Goal: Information Seeking & Learning: Find specific fact

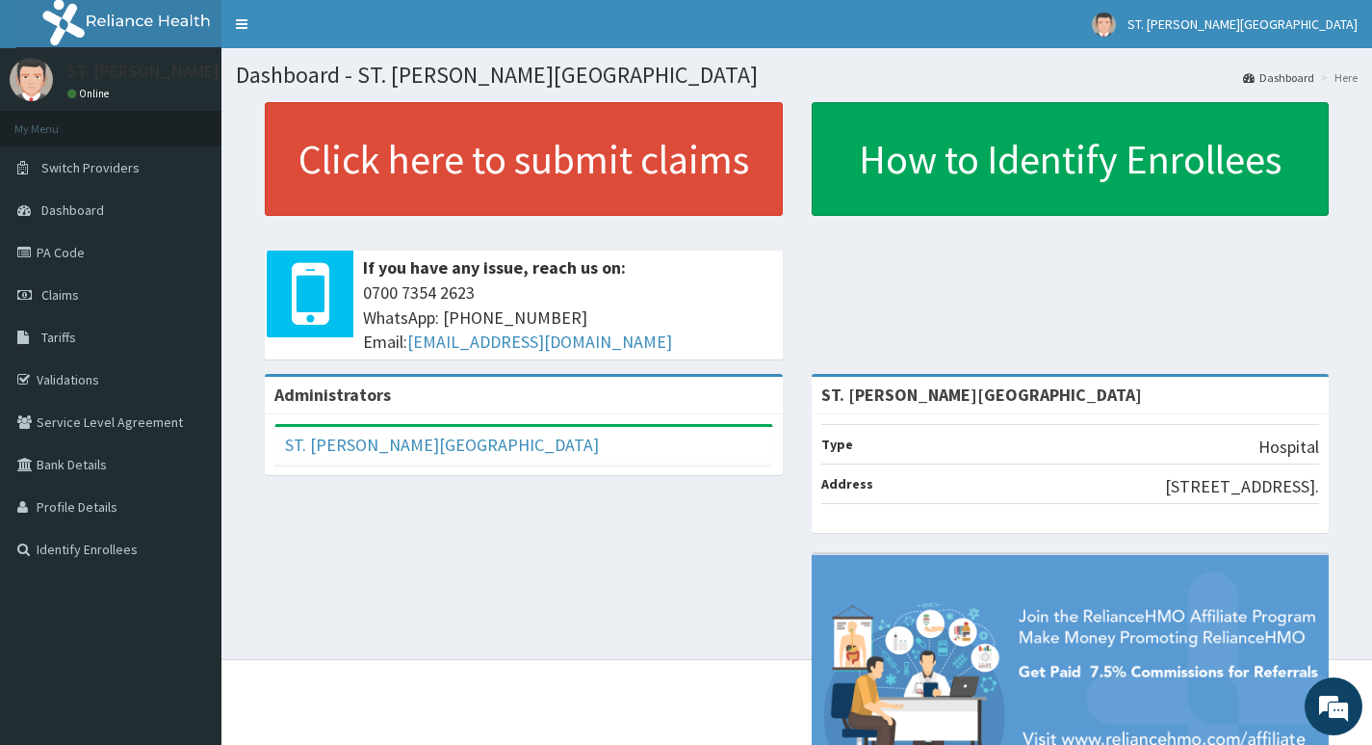
scroll to position [96, 0]
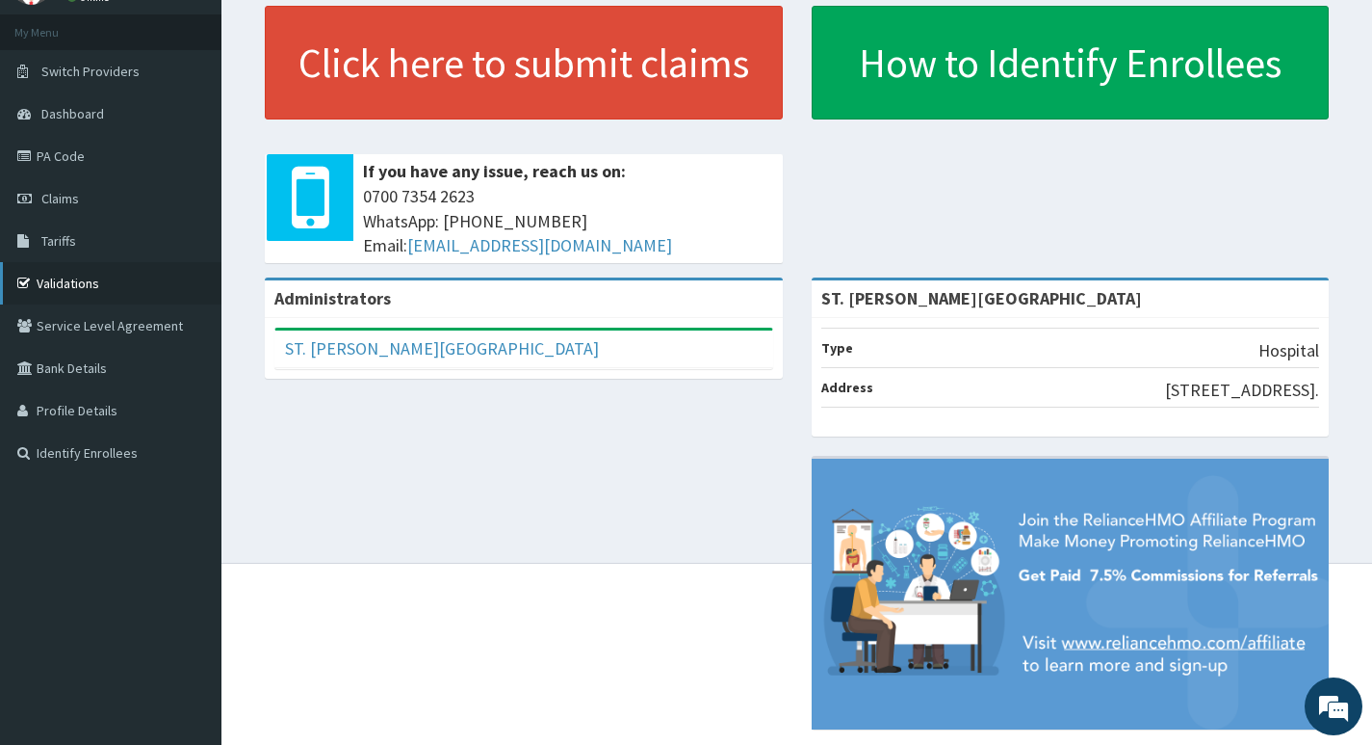
click at [55, 281] on link "Validations" at bounding box center [111, 283] width 222 height 42
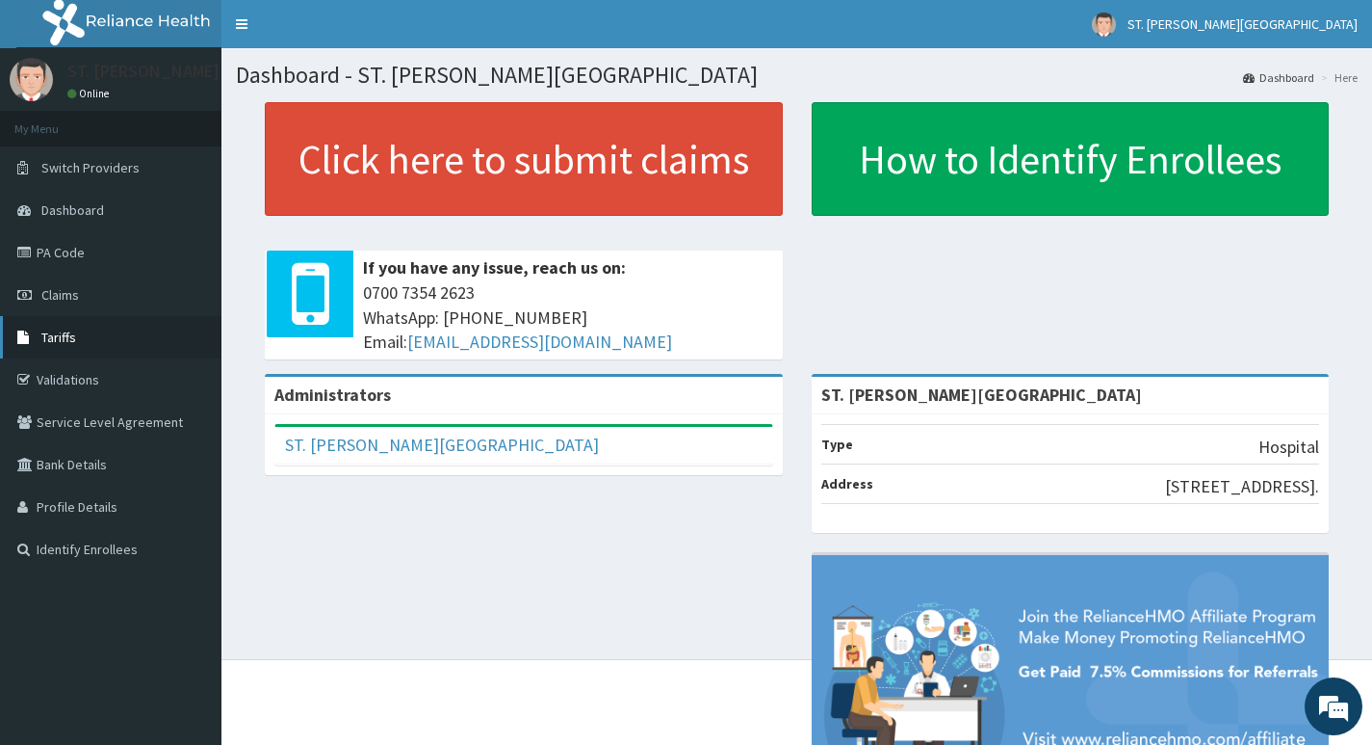
click at [67, 340] on span "Tariffs" at bounding box center [58, 336] width 35 height 17
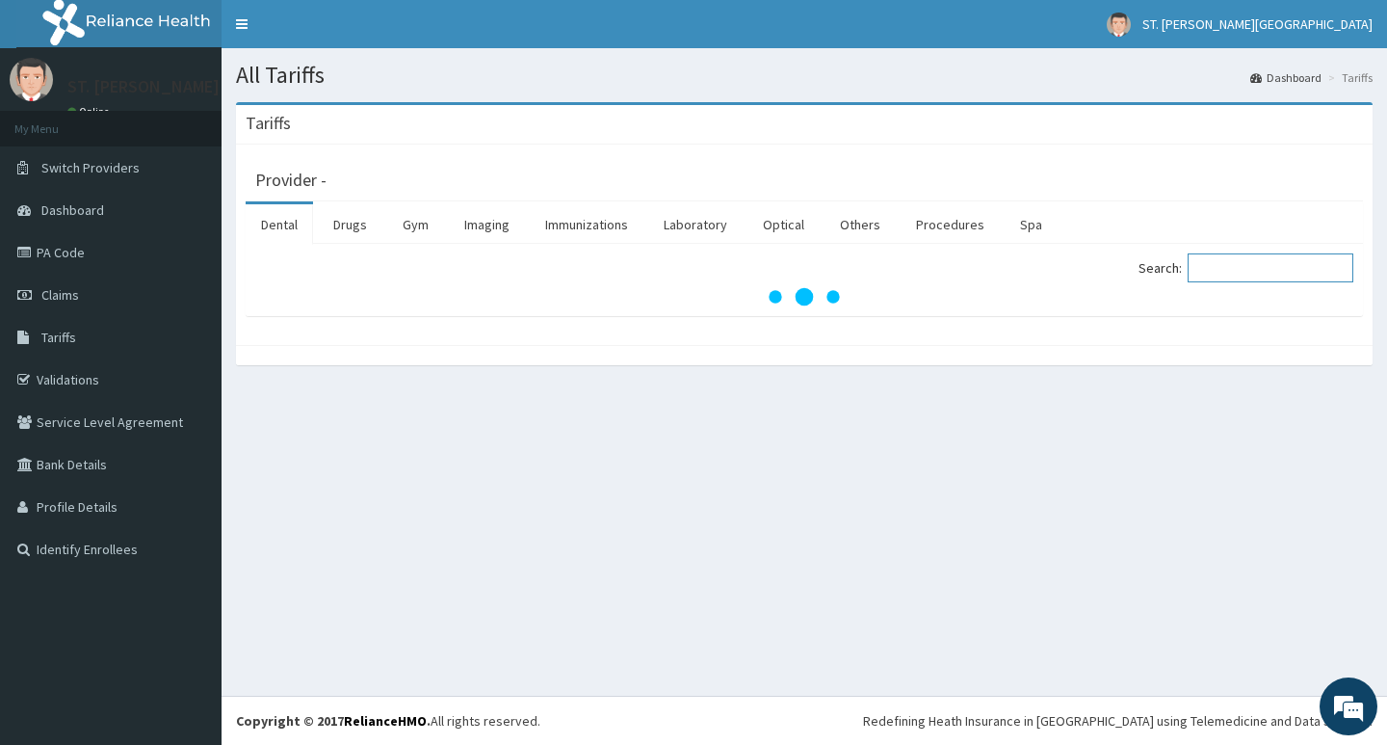
click at [1252, 274] on input "Search:" at bounding box center [1271, 267] width 166 height 29
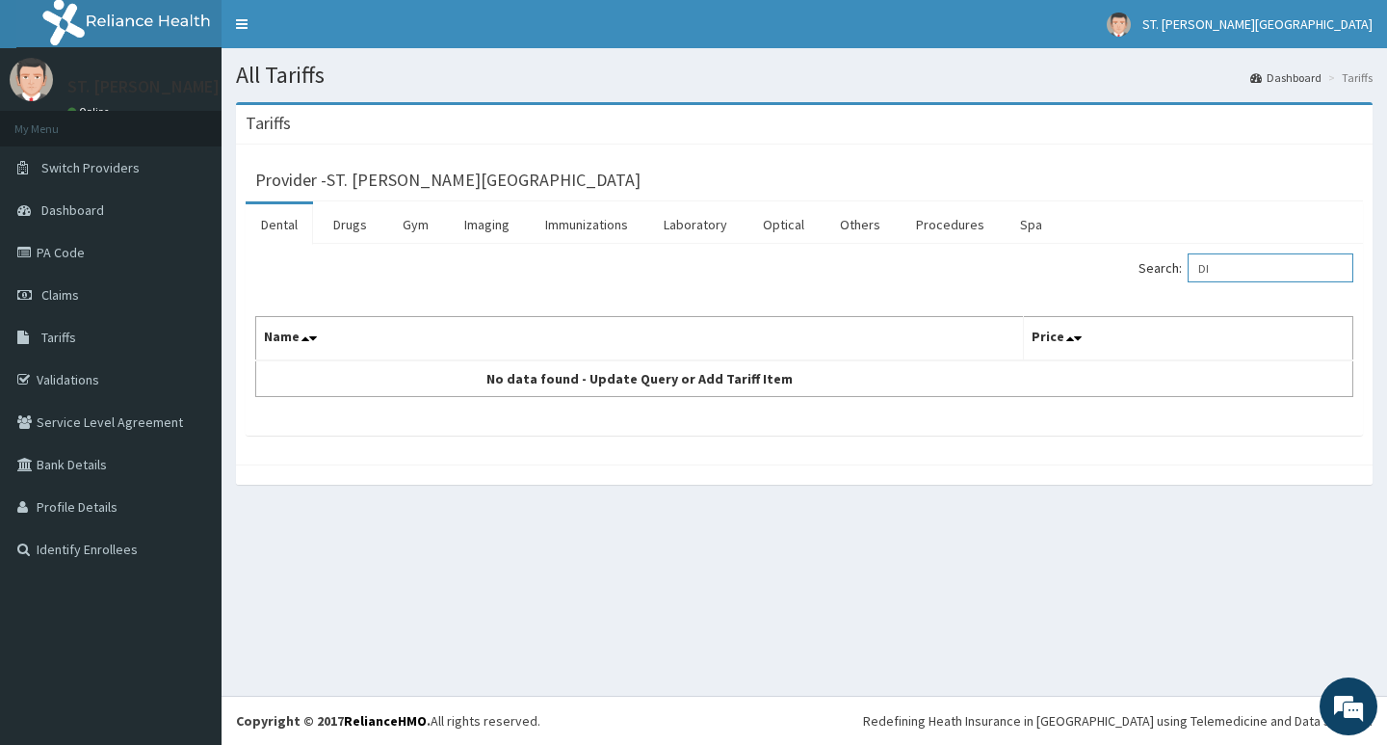
type input "D"
type input "A"
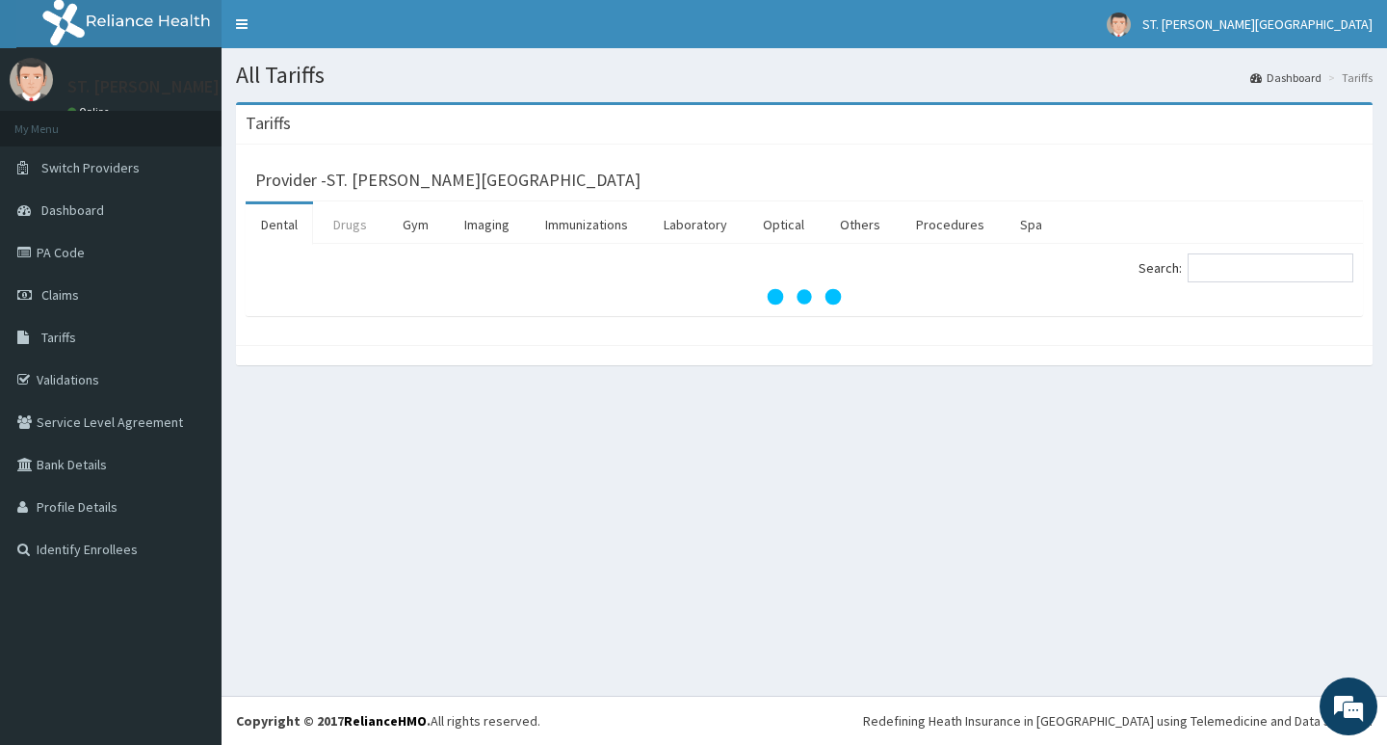
click at [362, 232] on link "Drugs" at bounding box center [350, 224] width 65 height 40
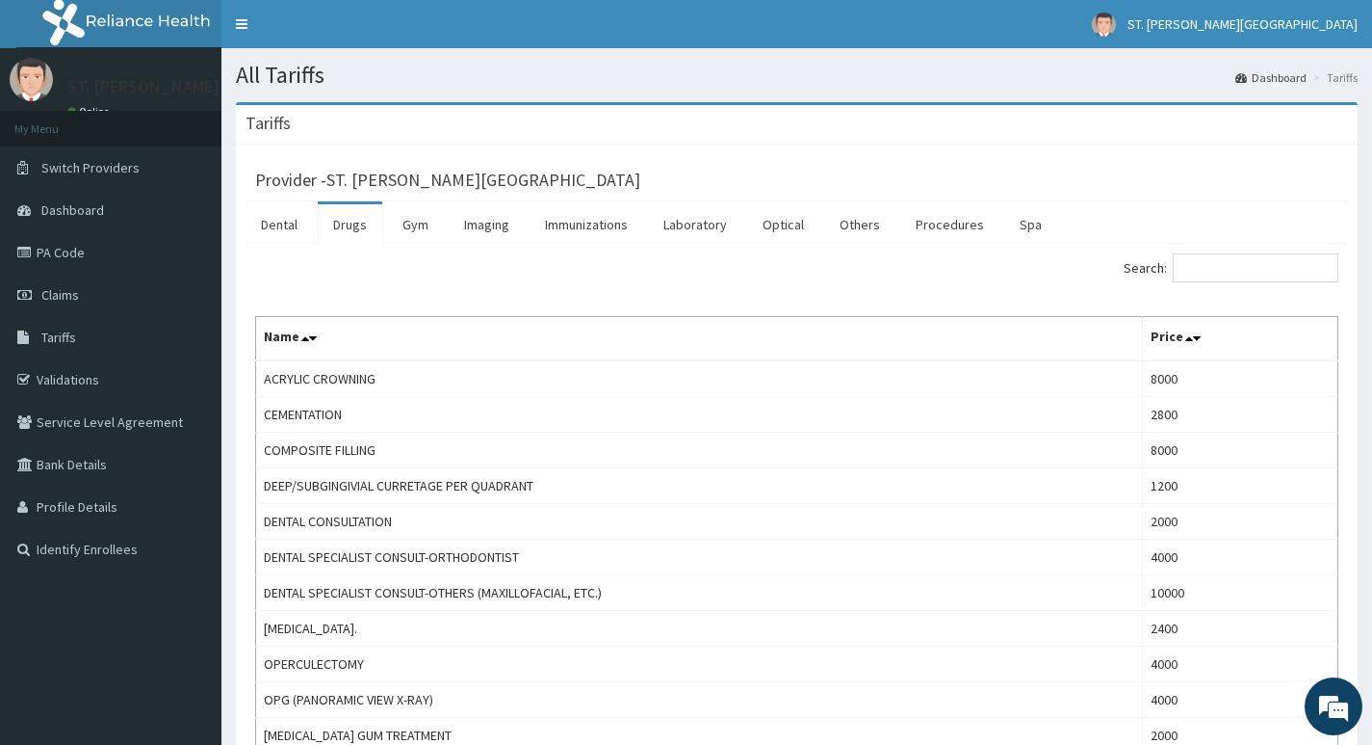
click at [350, 226] on link "Drugs" at bounding box center [350, 224] width 65 height 40
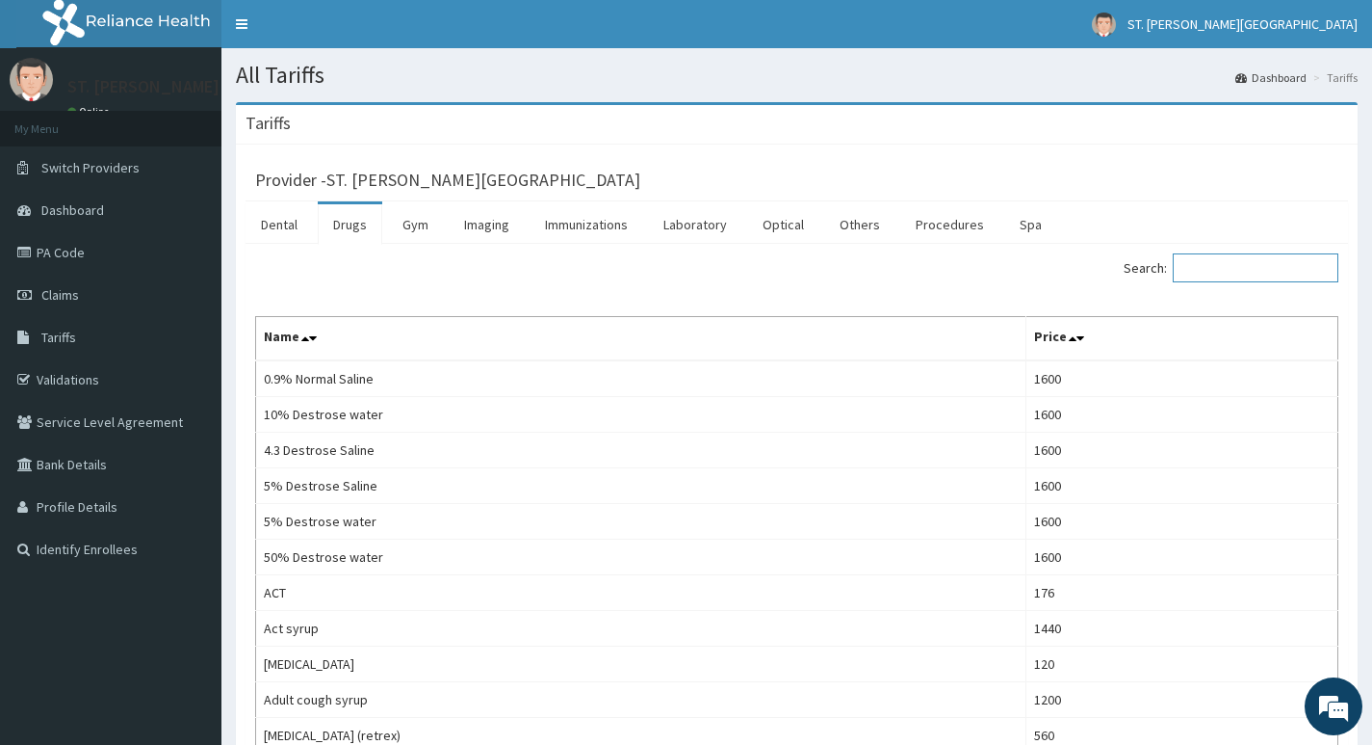
click at [1194, 271] on input "Search:" at bounding box center [1256, 267] width 166 height 29
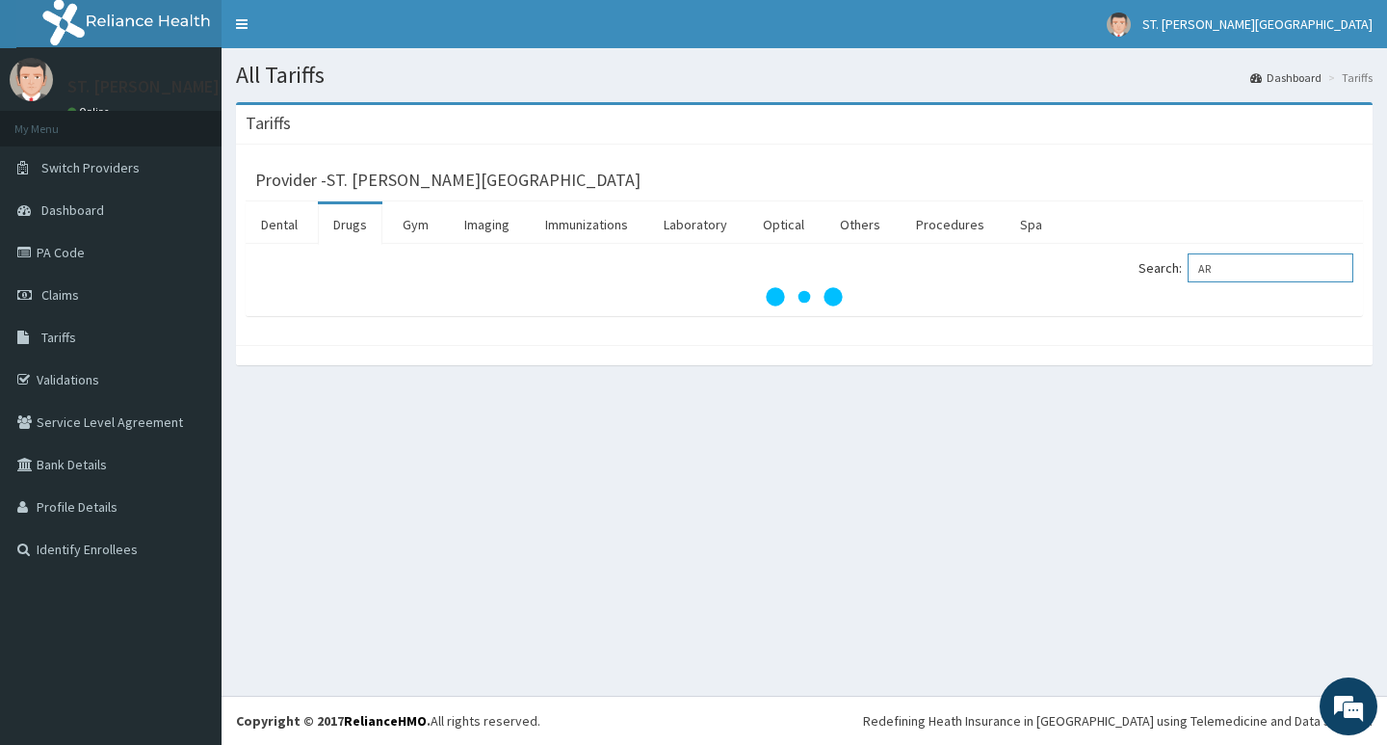
type input "A"
click at [361, 224] on link "Drugs" at bounding box center [350, 224] width 65 height 40
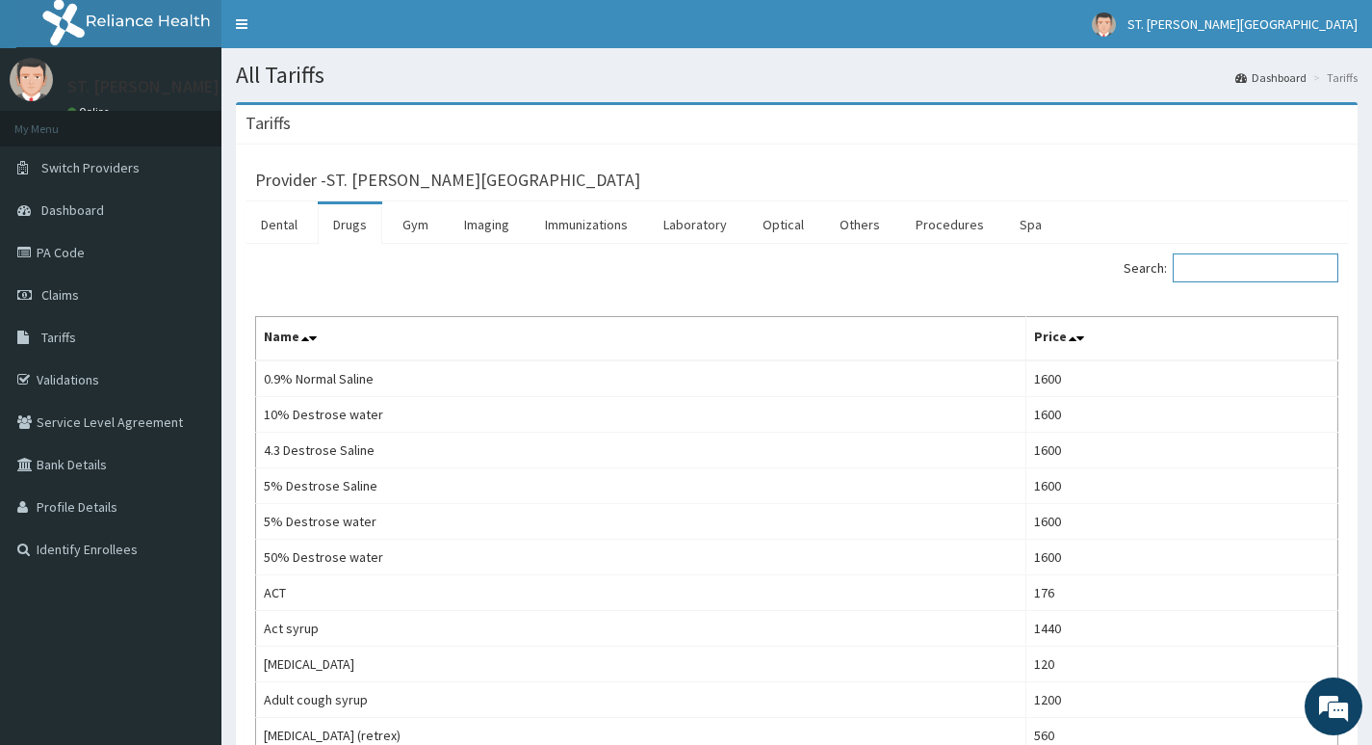
click at [1264, 269] on input "Search:" at bounding box center [1256, 267] width 166 height 29
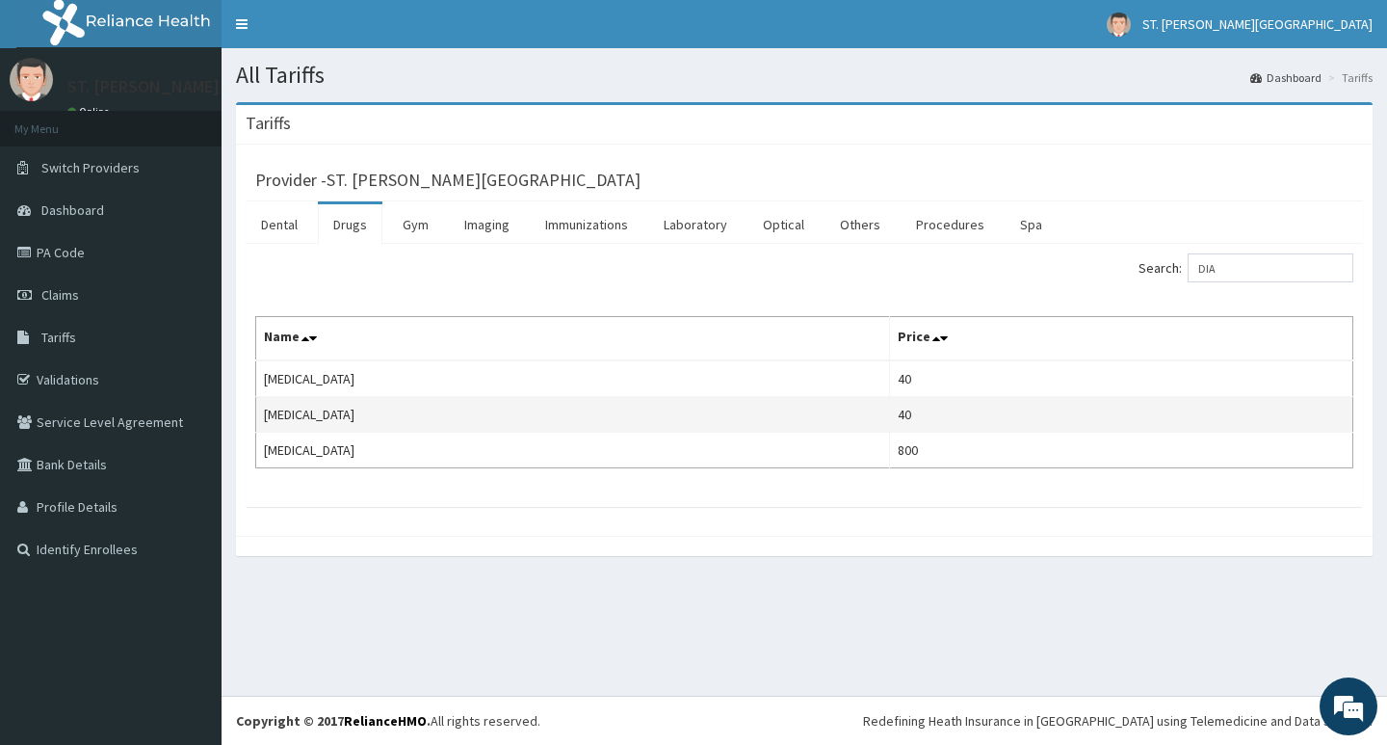
click at [890, 416] on td "40" at bounding box center [1121, 415] width 463 height 36
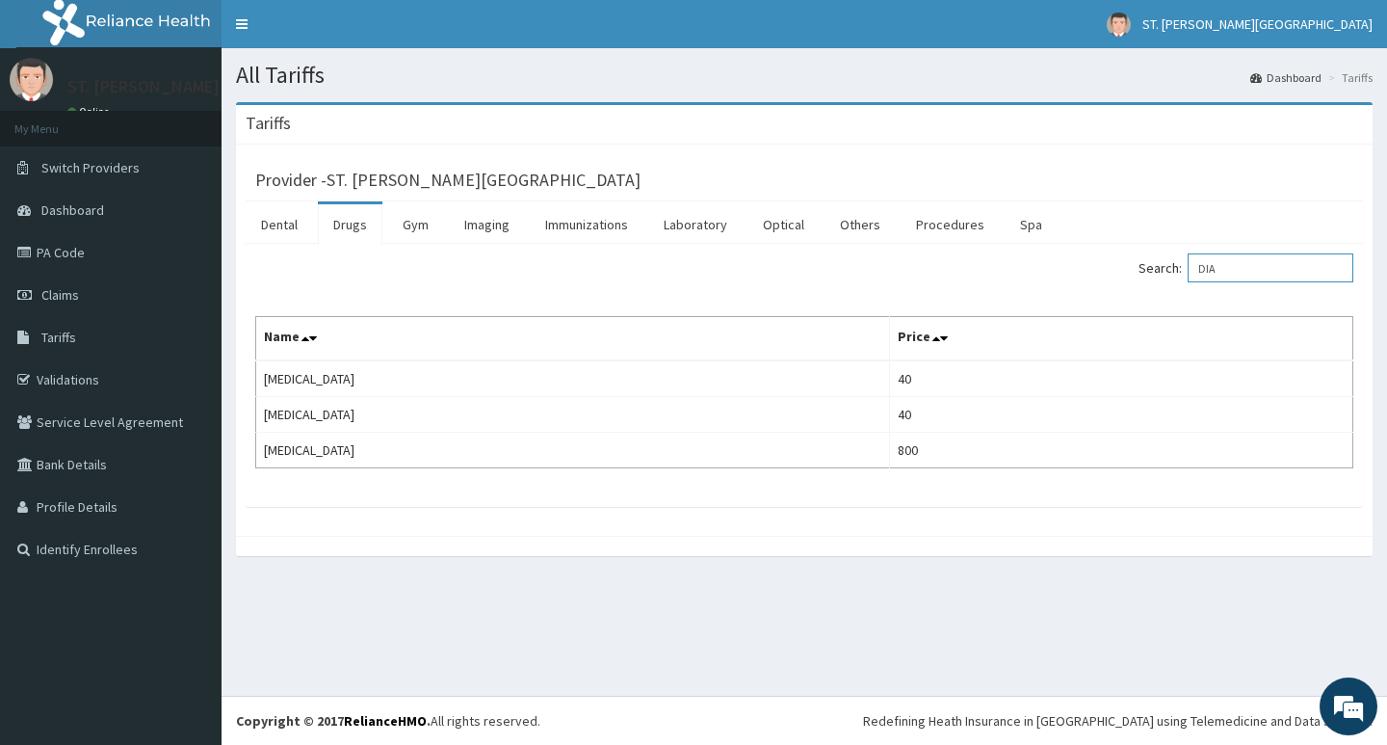
click at [1231, 269] on input "DIA" at bounding box center [1271, 267] width 166 height 29
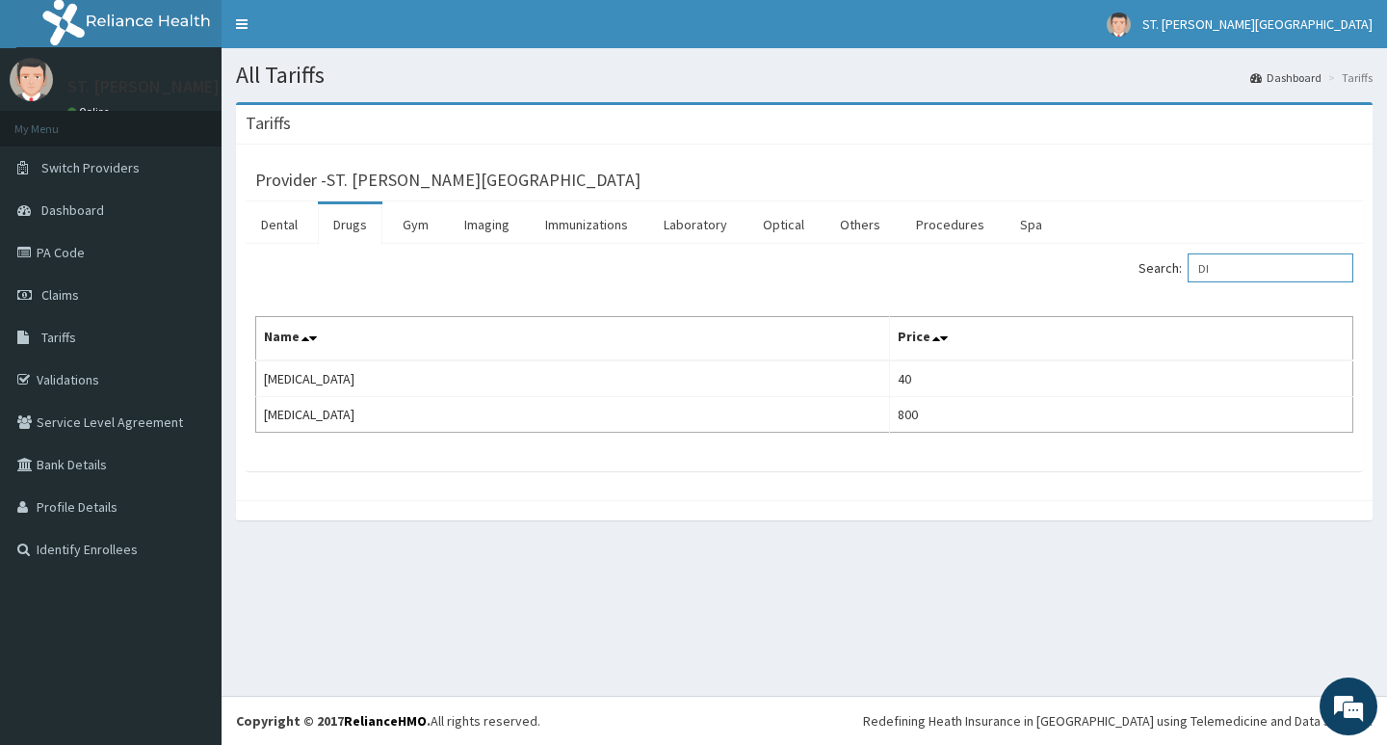
type input "D"
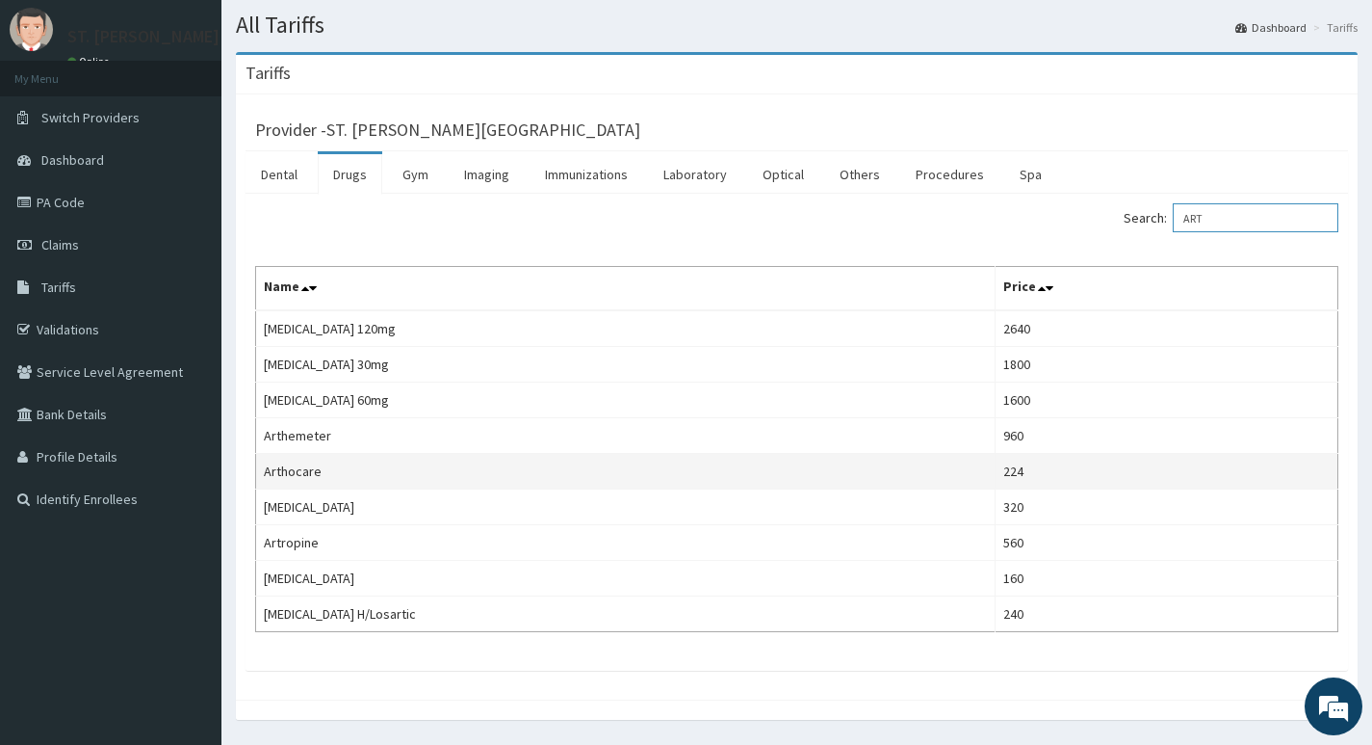
scroll to position [96, 0]
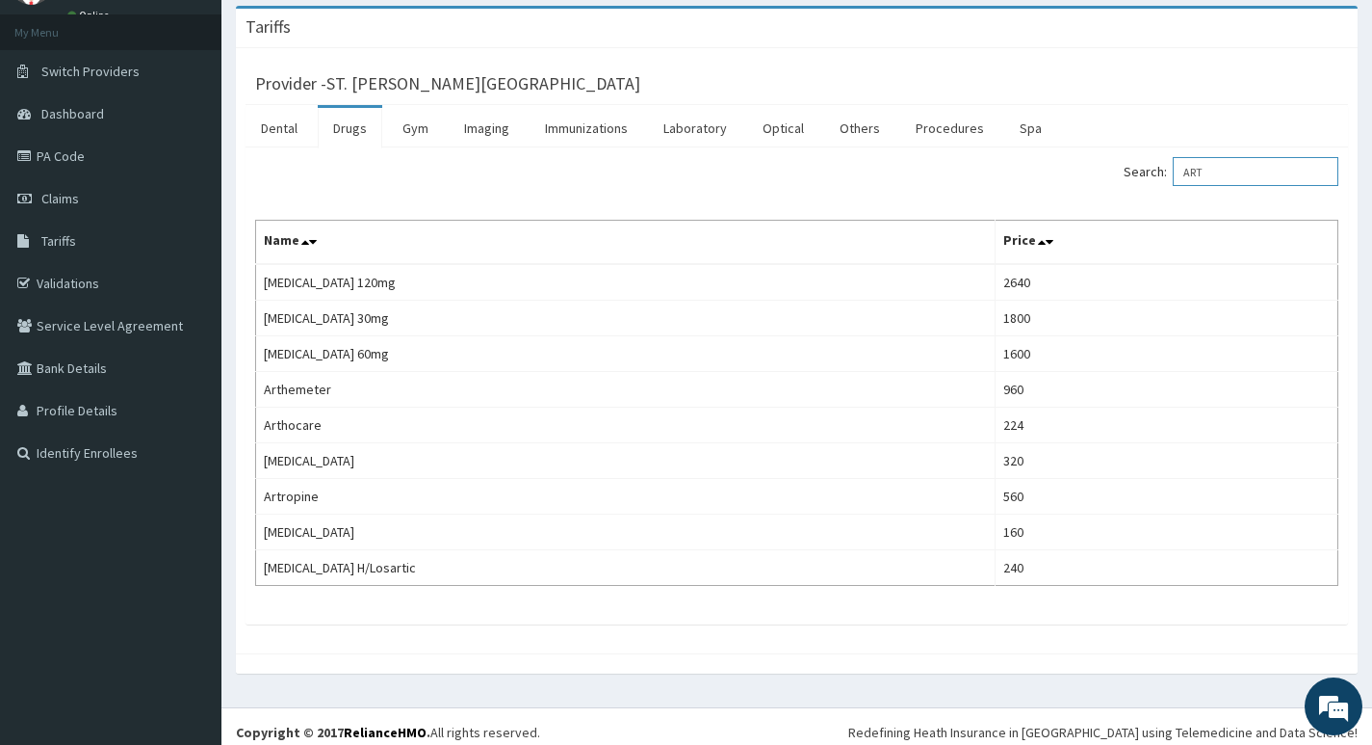
click at [1229, 177] on input "ART" at bounding box center [1256, 171] width 166 height 29
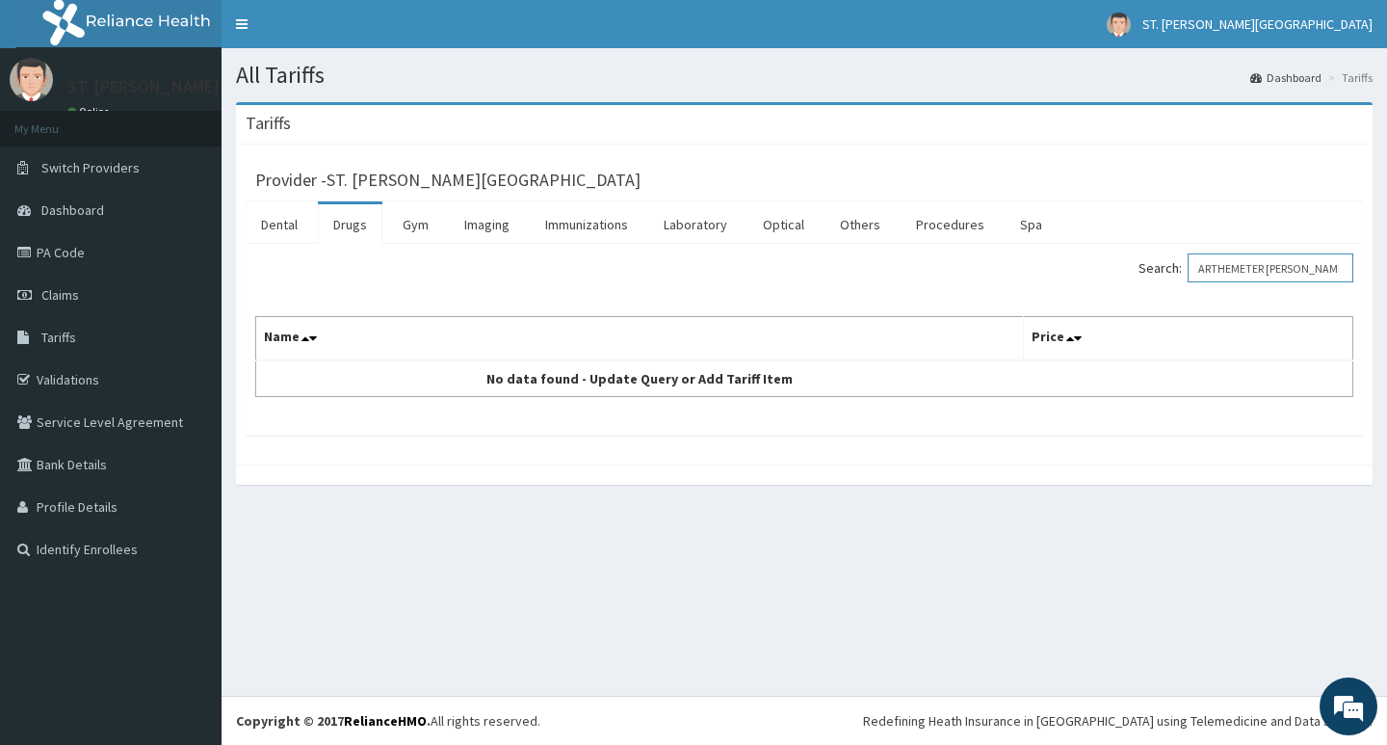
drag, startPoint x: 1305, startPoint y: 268, endPoint x: 1207, endPoint y: 288, distance: 100.3
click at [1207, 288] on div "Search: ARTHEMETER LUM Name Price No data found - Update Query or Add Tariff It…" at bounding box center [804, 325] width 1098 height 144
type input "PARACE"
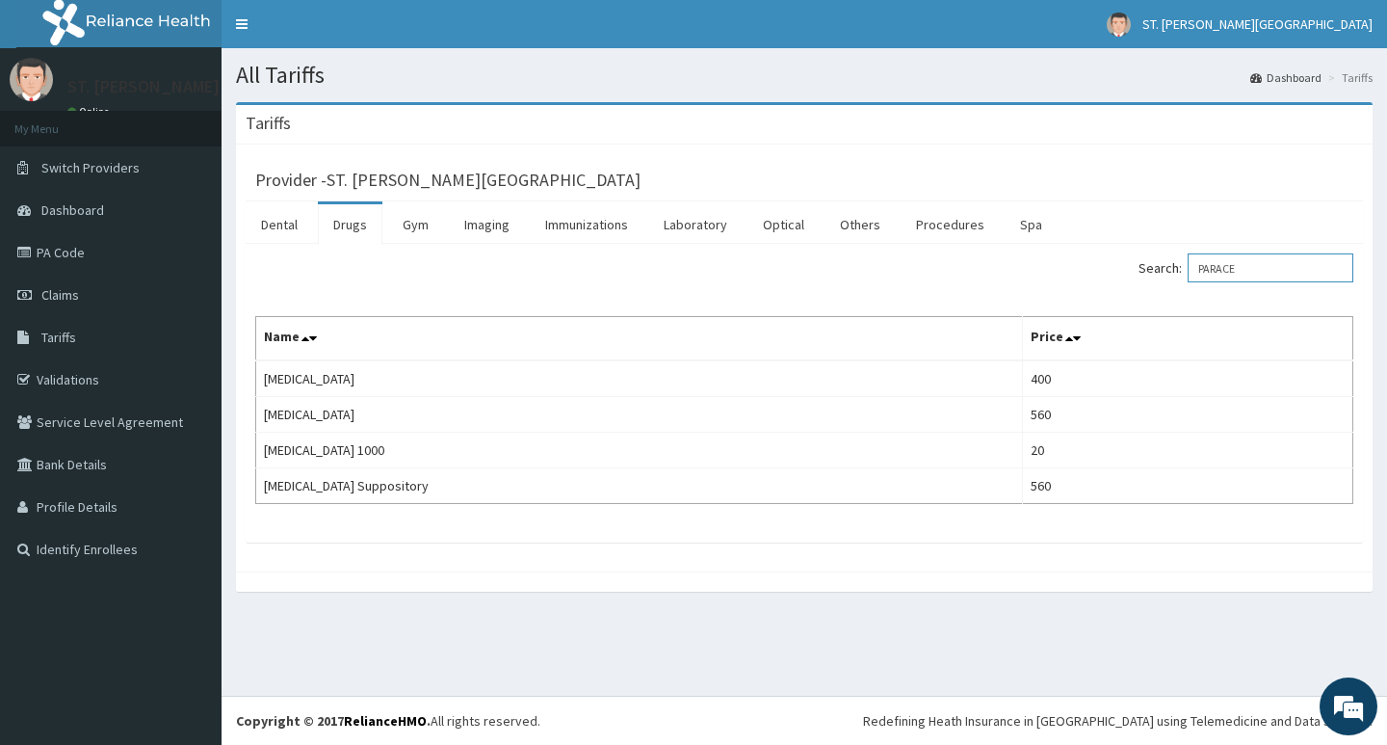
drag, startPoint x: 1257, startPoint y: 266, endPoint x: 1204, endPoint y: 273, distance: 53.4
click at [1208, 273] on input "PARACE" at bounding box center [1271, 267] width 166 height 29
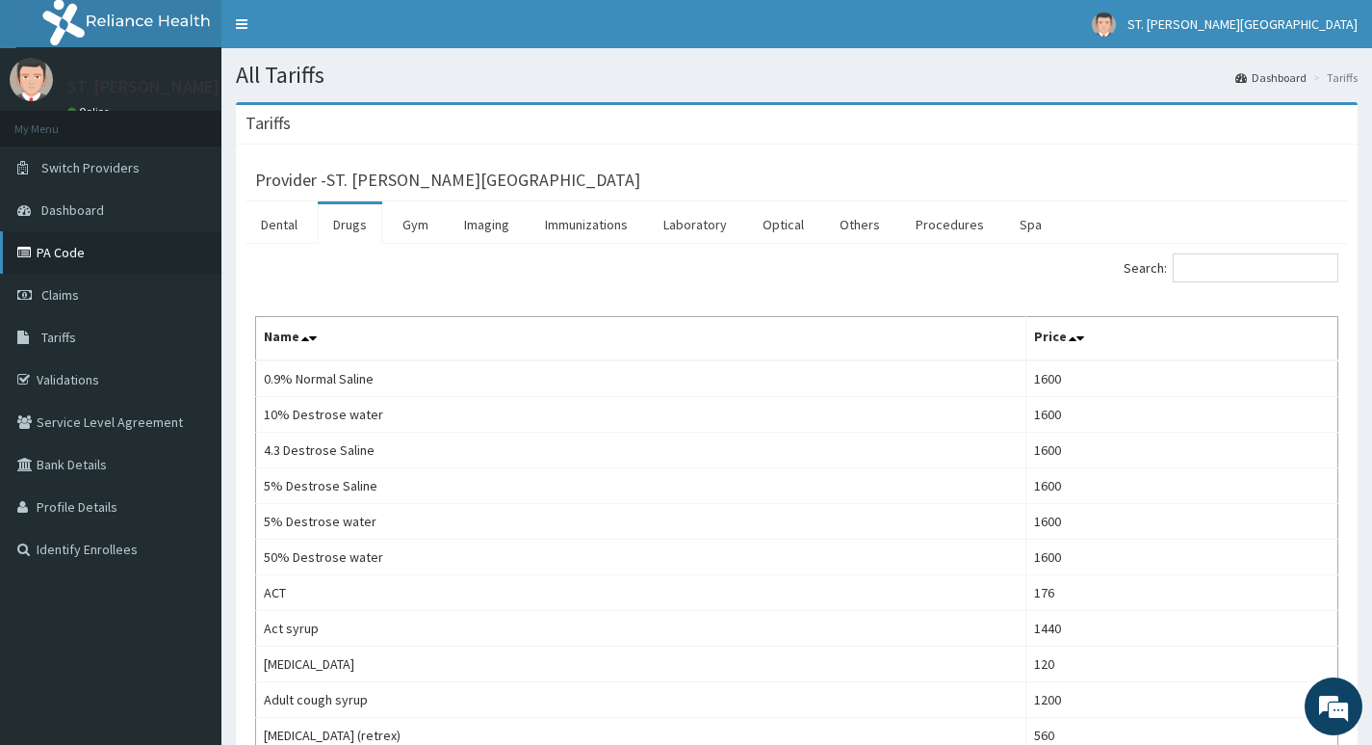
click at [68, 249] on link "PA Code" at bounding box center [111, 252] width 222 height 42
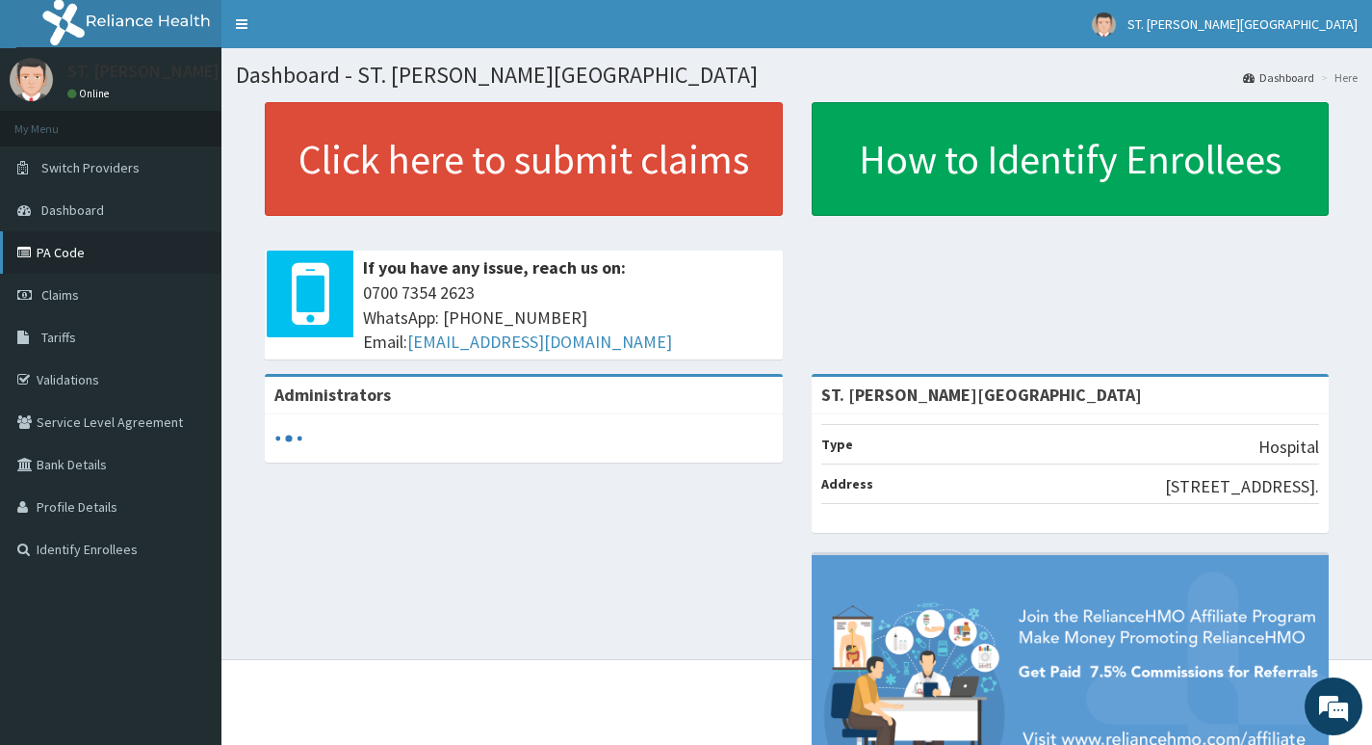
click at [88, 257] on link "PA Code" at bounding box center [111, 252] width 222 height 42
